Goal: Check status: Check status

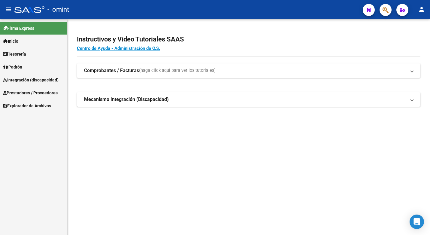
click at [36, 80] on span "Integración (discapacidad)" at bounding box center [31, 80] width 56 height 7
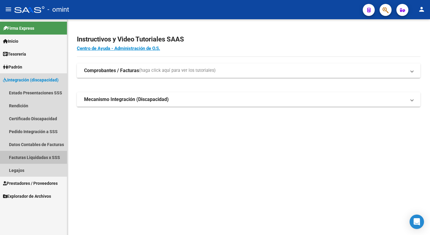
click at [34, 157] on link "Facturas Liquidadas x SSS" at bounding box center [33, 157] width 67 height 13
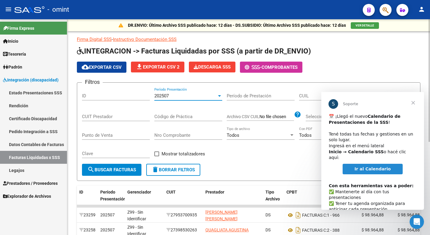
click at [179, 93] on div "202507" at bounding box center [185, 95] width 62 height 5
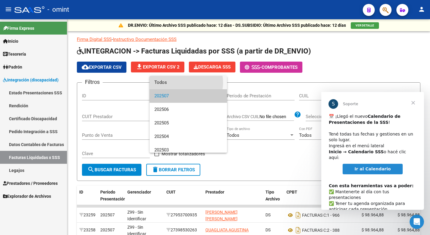
click at [184, 83] on span "Todos" at bounding box center [188, 83] width 68 height 14
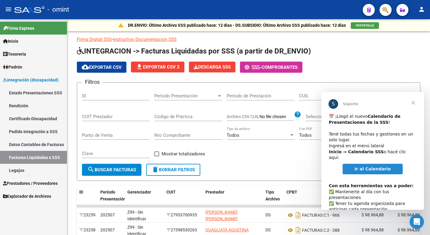
click at [412, 103] on span "Cerrar" at bounding box center [414, 103] width 22 height 22
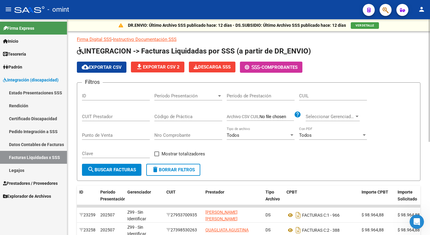
click at [323, 99] on div "CUIL" at bounding box center [333, 93] width 68 height 13
type input "27-22520829-3"
click at [131, 167] on button "search Buscar Facturas" at bounding box center [111, 170] width 59 height 12
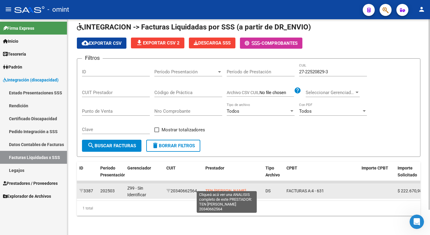
click at [226, 188] on span "TEN [PERSON_NAME]" at bounding box center [226, 190] width 41 height 5
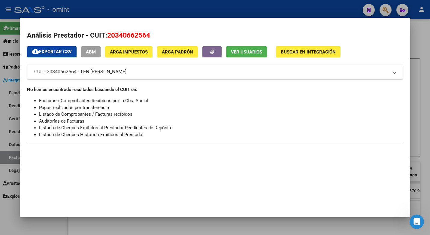
click at [413, 38] on div at bounding box center [215, 117] width 430 height 235
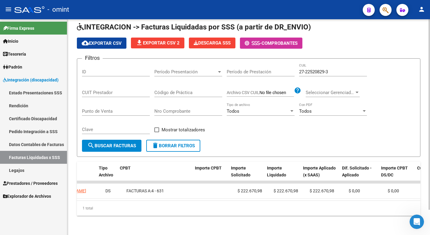
scroll to position [0, 142]
